Goal: Ask a question: Seek information or help from site administrators or community

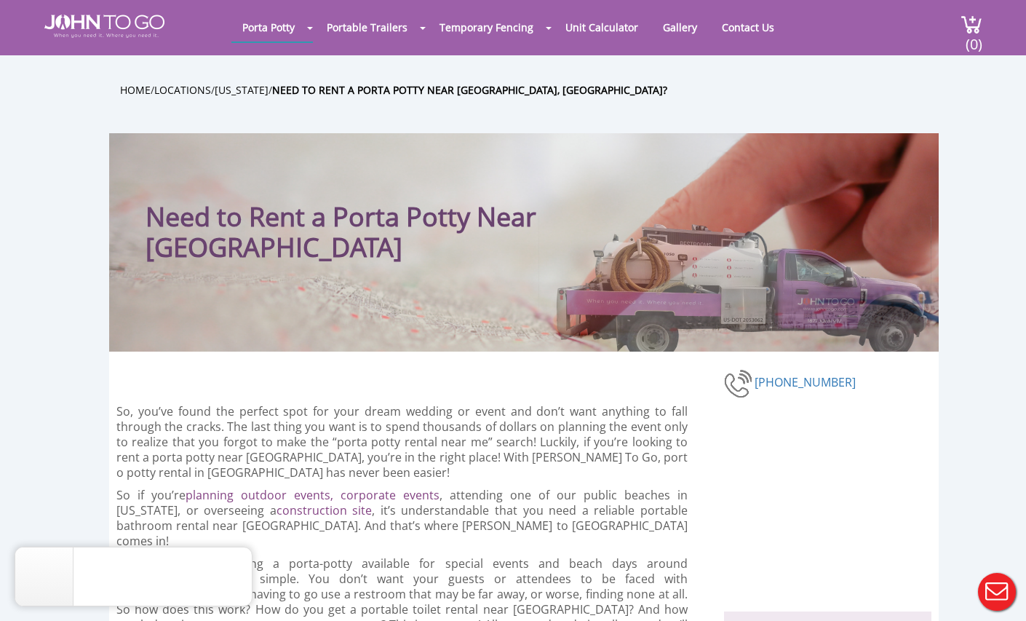
click at [998, 594] on button "Live Chat" at bounding box center [997, 592] width 58 height 58
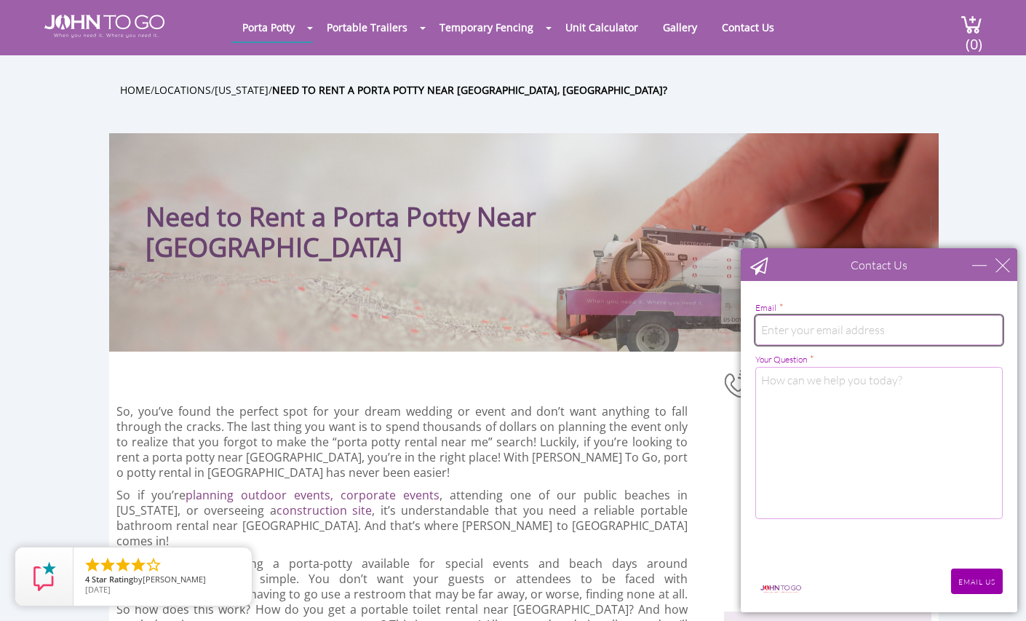
click at [822, 342] on input "email" at bounding box center [878, 329] width 247 height 29
type input "[EMAIL_ADDRESS][DOMAIN_NAME]"
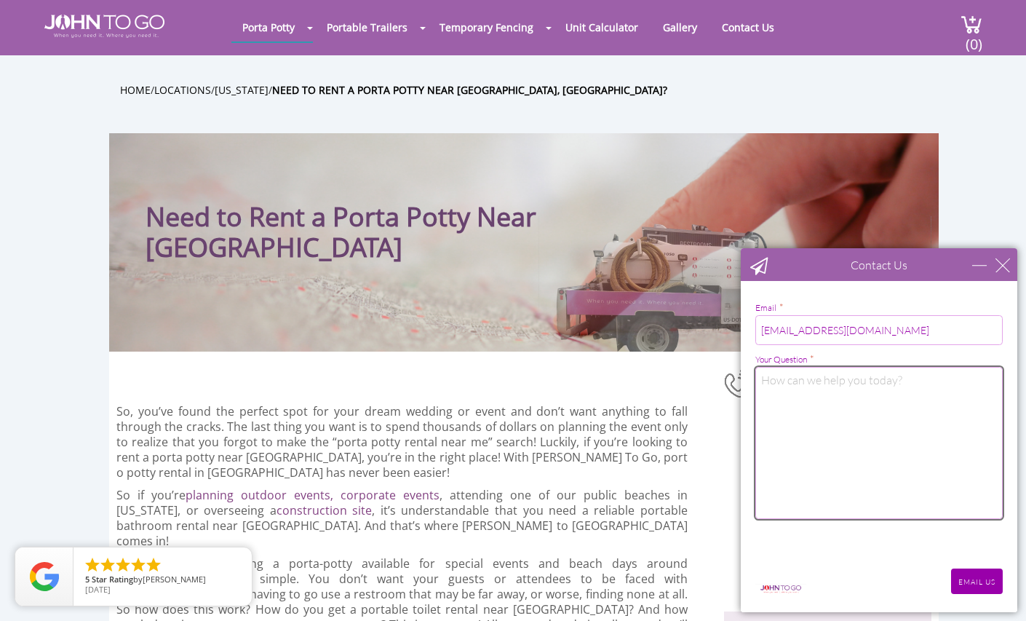
click at [846, 385] on textarea "Your Question *" at bounding box center [878, 443] width 247 height 152
paste textarea "Getting quotes for a standard porta potty on our property. This will be a long …"
click at [764, 380] on textarea "Getting quotes for a standard porta potty on our property. This will be a long …" at bounding box center [878, 443] width 247 height 152
click at [800, 389] on textarea "Getting quotes for a standard porta potty on our property. This will be a long …" at bounding box center [878, 443] width 247 height 152
click at [799, 392] on textarea "Getting quotes for a standard porta potty on our property. Address is [STREET_A…" at bounding box center [878, 443] width 247 height 152
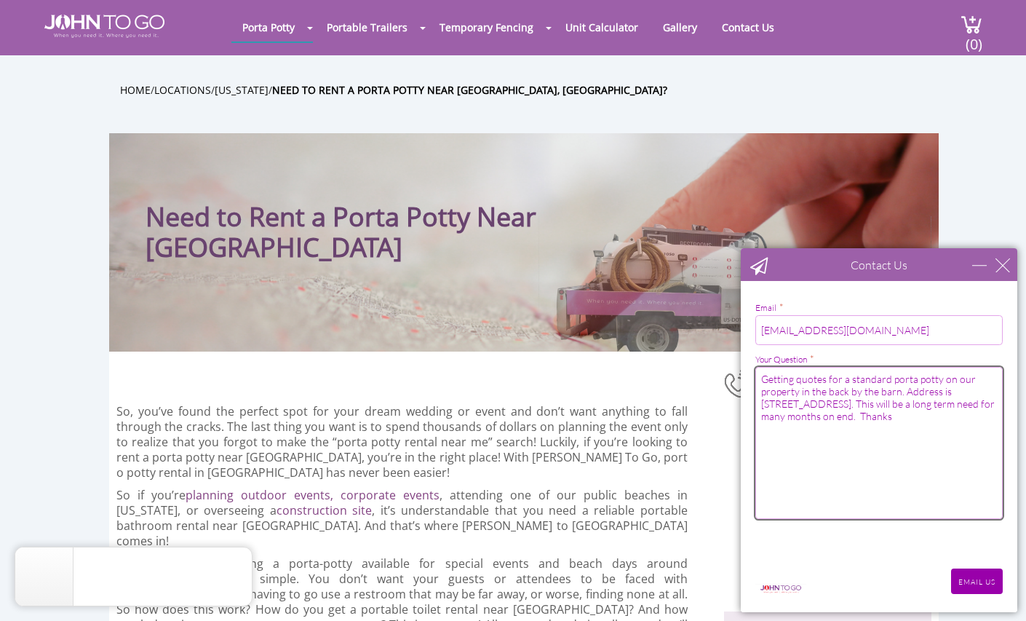
click at [832, 416] on textarea "Getting quotes for a standard porta potty on our property in the back by the ba…" at bounding box center [878, 443] width 247 height 152
click at [811, 400] on textarea "Getting quotes for a standard porta potty on our property in the back by the ba…" at bounding box center [878, 443] width 247 height 152
click at [796, 382] on textarea "Getting quotes for a standard porta potty on our property in the back by the ba…" at bounding box center [878, 443] width 247 height 152
click at [949, 416] on textarea "Getting a few quotes for a standard porta potty on our property in the back by …" at bounding box center [878, 443] width 247 height 152
type textarea "Getting a few quotes for a standard porta potty on our property in the back by …"
